Goal: Transaction & Acquisition: Purchase product/service

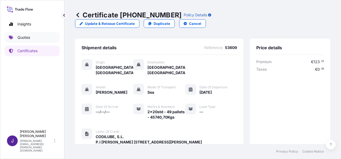
scroll to position [138, 0]
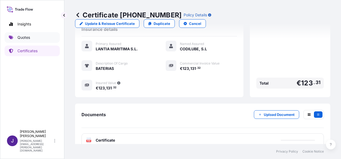
click at [23, 35] on p "Quotes" at bounding box center [23, 37] width 13 height 5
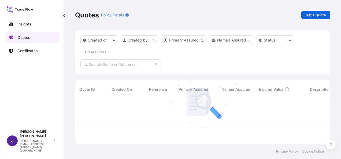
scroll to position [44, 251]
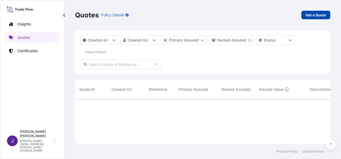
click at [326, 16] on p "Get a Quote" at bounding box center [316, 14] width 20 height 5
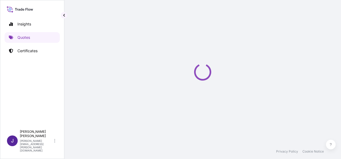
select select "Sea"
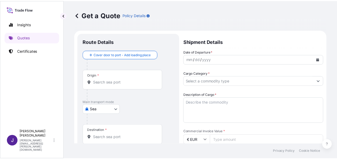
scroll to position [9, 0]
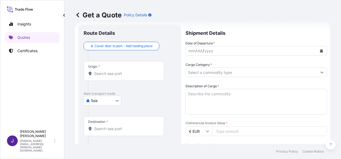
click at [206, 50] on div "yyyy" at bounding box center [209, 51] width 10 height 6
click at [318, 53] on button "Calendar" at bounding box center [321, 51] width 9 height 9
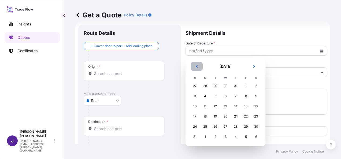
click at [196, 65] on icon "Previous" at bounding box center [196, 66] width 3 height 3
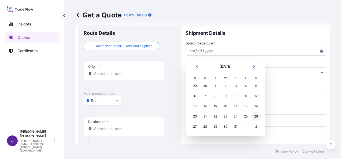
click at [258, 118] on div "26" at bounding box center [256, 117] width 10 height 10
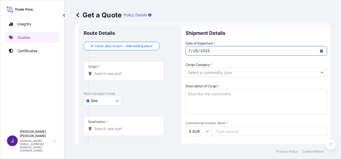
click at [123, 76] on input "Origin *" at bounding box center [125, 73] width 63 height 5
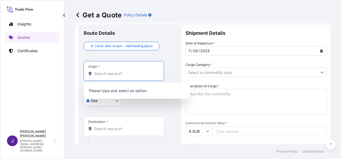
paste input "CHITTAGONG"
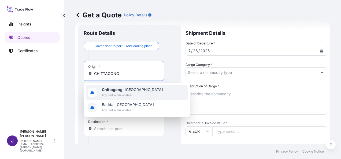
click at [127, 94] on span "Any port in this location" at bounding box center [132, 95] width 61 height 5
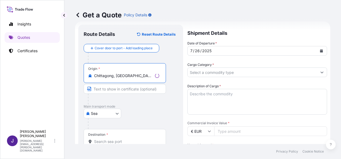
type input "Chittagong, [GEOGRAPHIC_DATA]"
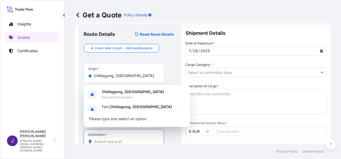
click at [121, 141] on input "Destination *" at bounding box center [125, 141] width 63 height 5
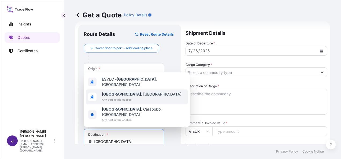
click at [118, 103] on span "Any port in this location" at bounding box center [142, 99] width 80 height 5
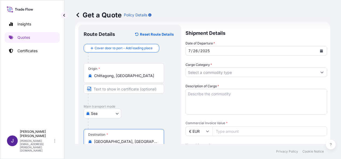
type input "[GEOGRAPHIC_DATA], [GEOGRAPHIC_DATA]"
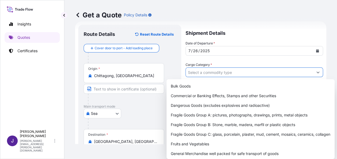
click at [231, 72] on input "Cargo Category *" at bounding box center [249, 73] width 127 height 10
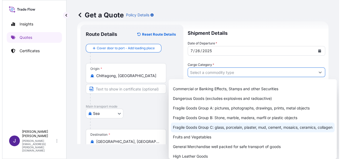
scroll to position [27, 0]
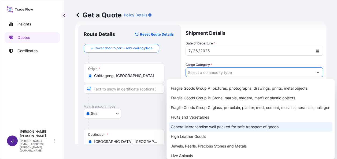
click at [188, 132] on div "General Merchandise well packed for safe transport of goods" at bounding box center [251, 127] width 164 height 10
type input "General Merchandise well packed for safe transport of goods"
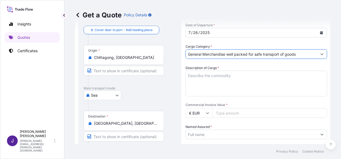
scroll to position [35, 0]
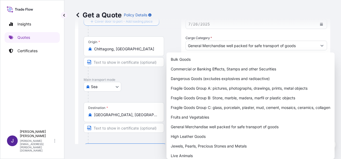
click at [170, 35] on div at bounding box center [132, 31] width 88 height 11
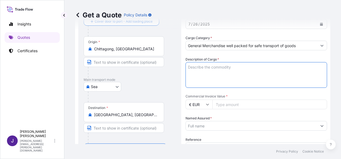
click at [207, 68] on textarea "Description of Cargo *" at bounding box center [257, 75] width 142 height 26
paste textarea "MEN'S CHEF PANTS, MEN'S LONG SLEEVE CHEF SHIRT, [DEMOGRAPHIC_DATA] LONG SLEEVE …"
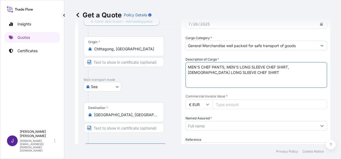
type textarea "MEN'S CHEF PANTS, MEN'S LONG SLEEVE CHEF SHIRT, [DEMOGRAPHIC_DATA] LONG SLEEVE …"
click at [206, 103] on input "€ EUR" at bounding box center [199, 105] width 27 height 10
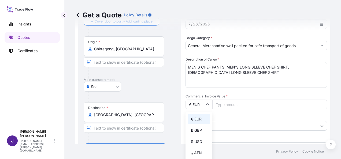
drag, startPoint x: 196, startPoint y: 141, endPoint x: 198, endPoint y: 137, distance: 3.9
click at [195, 141] on div "$ USD" at bounding box center [199, 142] width 23 height 10
type input "$ USD"
click at [231, 103] on input "Commercial Invoice Value *" at bounding box center [270, 105] width 115 height 10
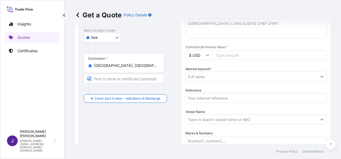
scroll to position [89, 0]
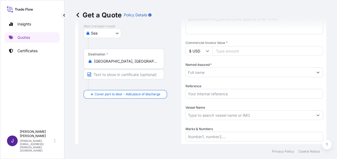
click at [210, 75] on input "Named Assured *" at bounding box center [249, 73] width 127 height 10
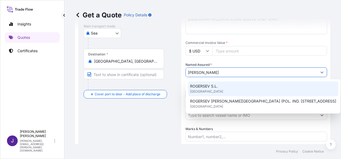
click at [208, 87] on span "ROGERSEV S.L." at bounding box center [204, 86] width 28 height 5
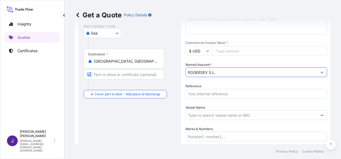
type input "ROGERSEV S.L."
click at [231, 50] on input "Commercial Invoice Value *" at bounding box center [270, 51] width 115 height 10
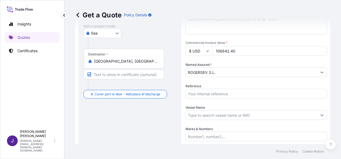
type input "106842.40"
click at [197, 94] on input "Reference" at bounding box center [257, 94] width 142 height 10
type input "52878"
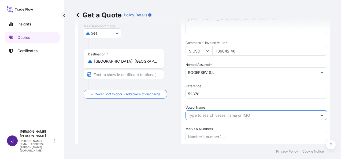
click at [211, 116] on input "Vessel Name" at bounding box center [252, 116] width 132 height 10
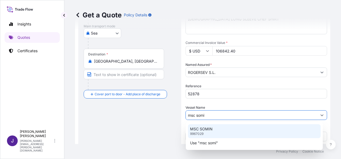
click at [206, 131] on p "MSC SOMIN" at bounding box center [201, 129] width 23 height 5
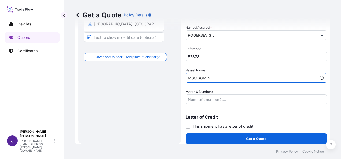
scroll to position [129, 0]
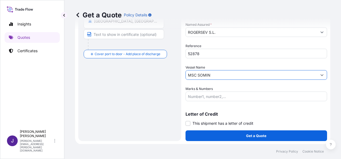
type input "MSC SOMIN"
click at [189, 122] on span at bounding box center [188, 123] width 5 height 5
click at [186, 121] on input "This shipment has a letter of credit" at bounding box center [186, 121] width 0 height 0
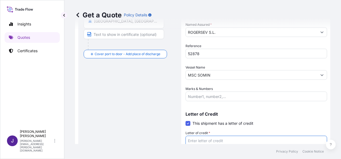
click at [199, 140] on textarea "Letter of credit *" at bounding box center [257, 149] width 142 height 26
paste textarea "[PERSON_NAME] S.L. POL IND MAS TOUS SECTOR II"
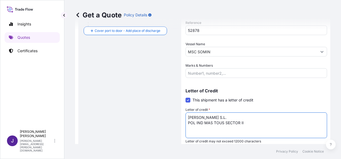
scroll to position [170, 0]
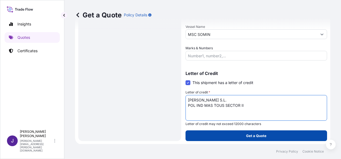
type textarea "[PERSON_NAME] S.L. POL IND MAS TOUS SECTOR II"
click at [250, 138] on p "Get a Quote" at bounding box center [256, 135] width 20 height 5
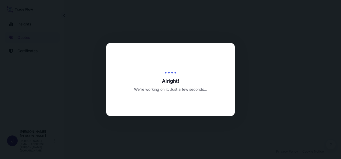
select select "Sea"
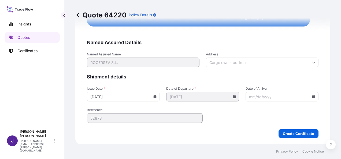
scroll to position [1124, 0]
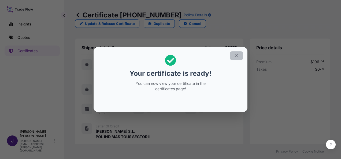
click at [236, 55] on icon "button" at bounding box center [236, 55] width 5 height 5
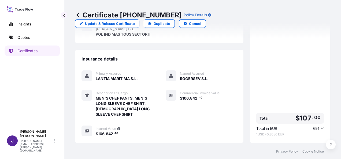
scroll to position [149, 0]
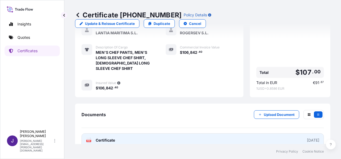
click at [104, 138] on span "Certificate" at bounding box center [105, 140] width 19 height 5
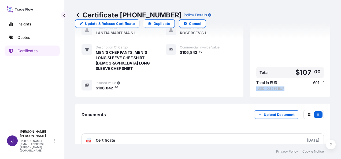
drag, startPoint x: 252, startPoint y: 80, endPoint x: 284, endPoint y: 79, distance: 31.7
click at [284, 87] on span "1 USD = 0.8586 EUR" at bounding box center [291, 89] width 68 height 4
drag, startPoint x: 284, startPoint y: 79, endPoint x: 276, endPoint y: 79, distance: 7.8
copy span "1 USD = 0.8586 EUR"
